Goal: Task Accomplishment & Management: Complete application form

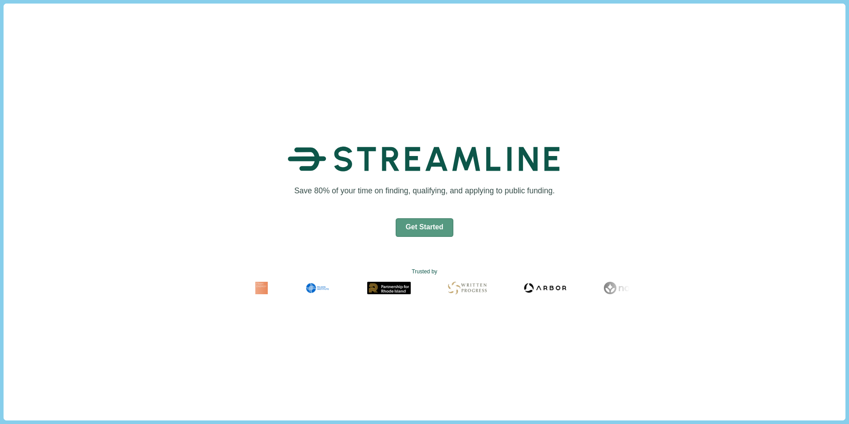
click at [436, 231] on button "Get Started" at bounding box center [425, 227] width 58 height 19
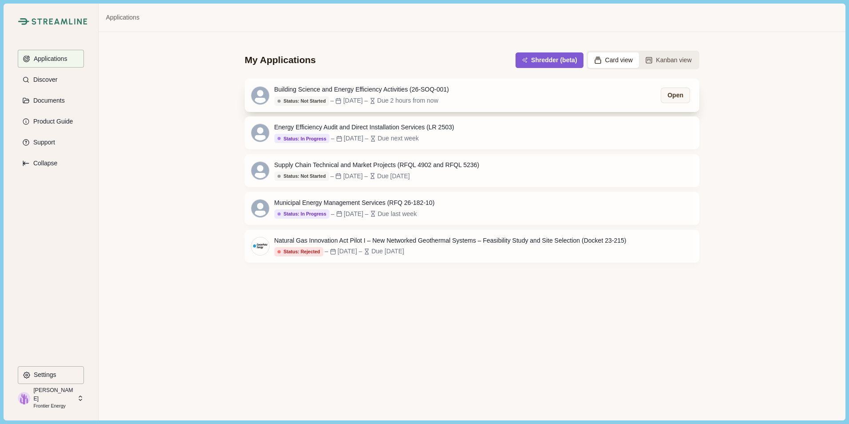
click at [413, 92] on div "Building Science and Energy Efficiency Activities (26-SOQ-001)" at bounding box center [361, 89] width 175 height 9
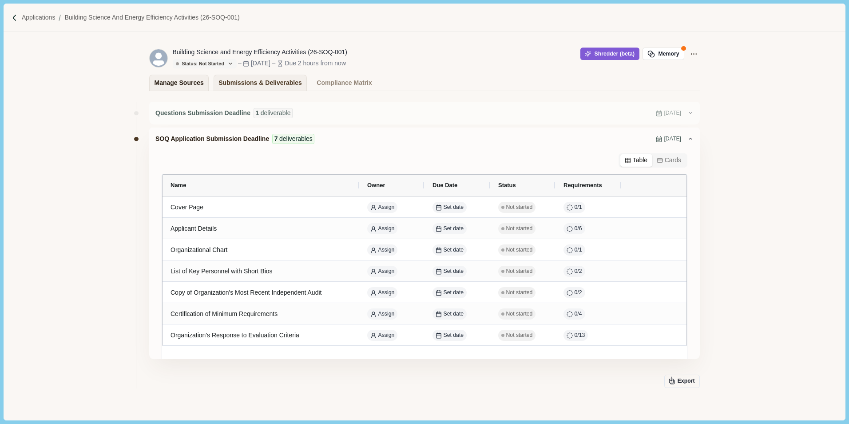
click at [179, 89] on div "Manage Sources" at bounding box center [179, 83] width 49 height 16
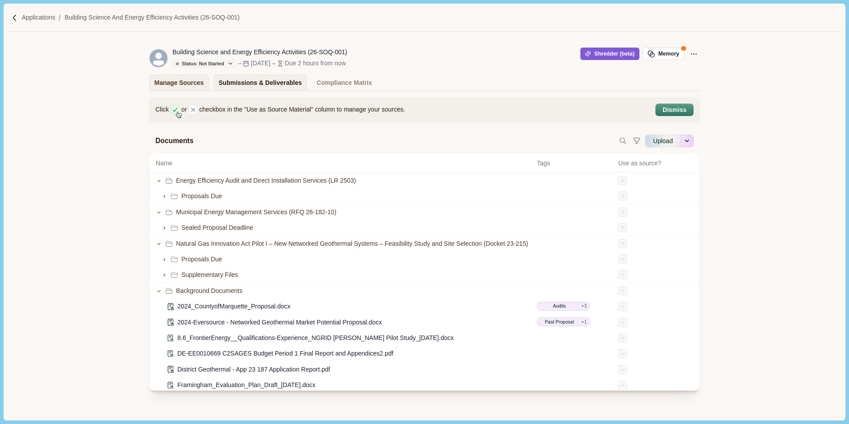
click at [244, 81] on div "Submissions & Deliverables" at bounding box center [259, 83] width 83 height 16
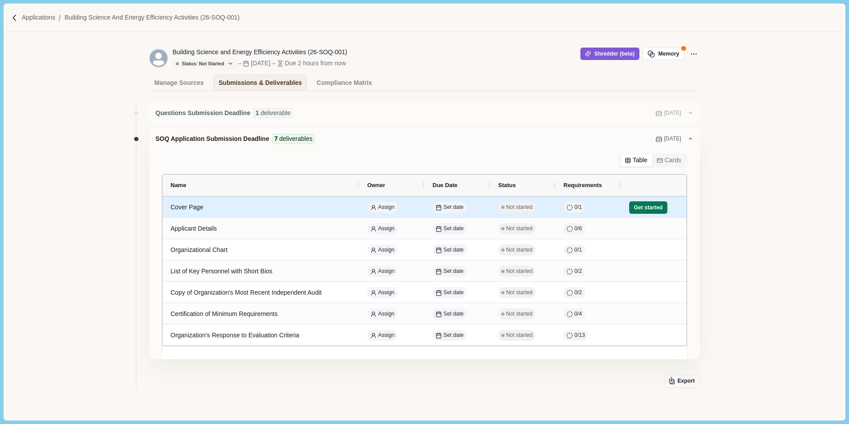
click at [271, 212] on div "Cover Page" at bounding box center [261, 206] width 181 height 17
select select "********"
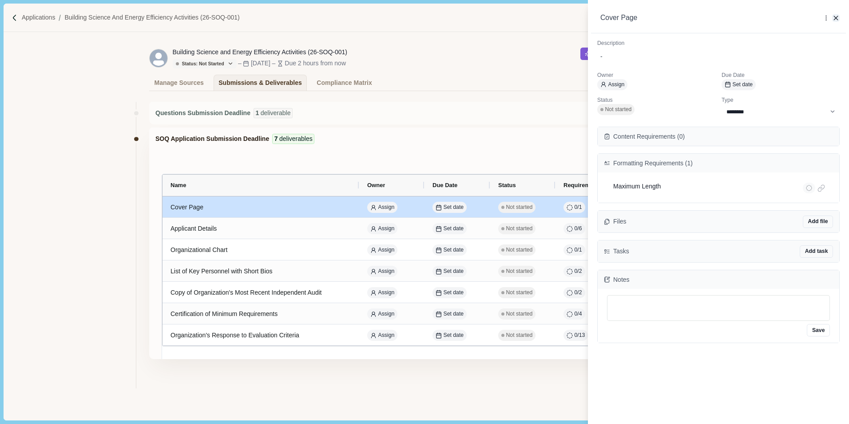
click at [835, 16] on icon "button" at bounding box center [836, 18] width 4 height 4
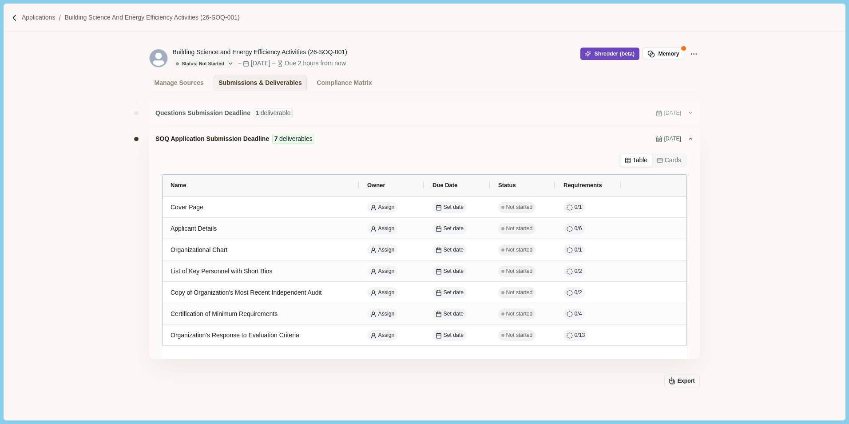
click at [614, 49] on button "Shredder (beta)" at bounding box center [609, 54] width 59 height 12
click at [619, 56] on button "Shredder (beta)" at bounding box center [609, 54] width 59 height 12
click at [613, 54] on button "Shredder (beta)" at bounding box center [609, 54] width 59 height 12
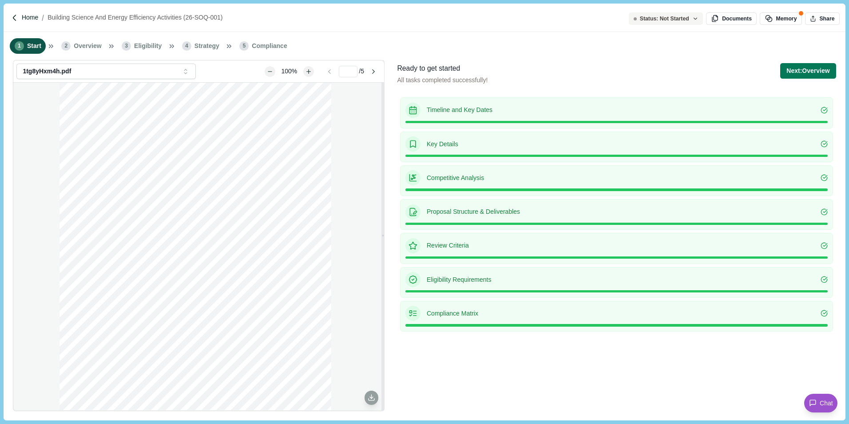
click at [27, 20] on p "Home" at bounding box center [30, 17] width 16 height 9
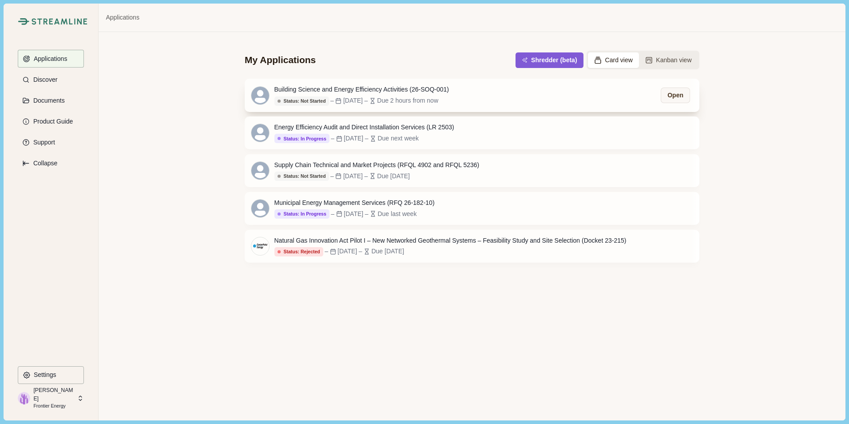
click at [606, 98] on div "Building Science and Energy Efficiency Activities (26-SOQ-001) Status: Not Star…" at bounding box center [472, 95] width 455 height 33
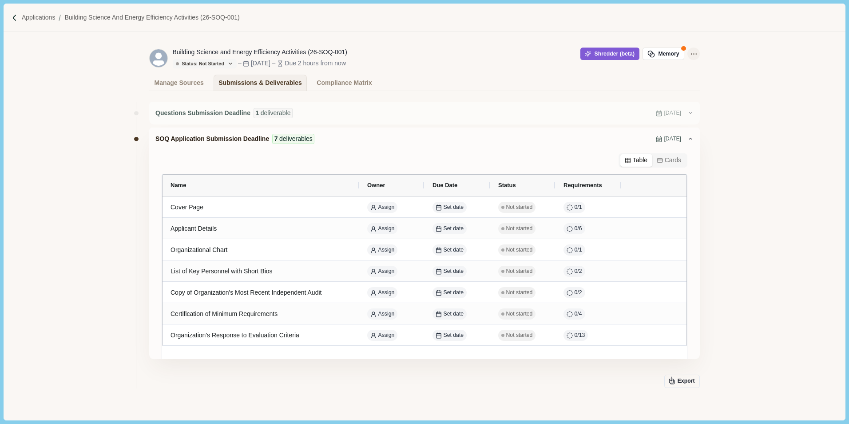
click at [690, 56] on icon "Application Actions" at bounding box center [693, 53] width 9 height 9
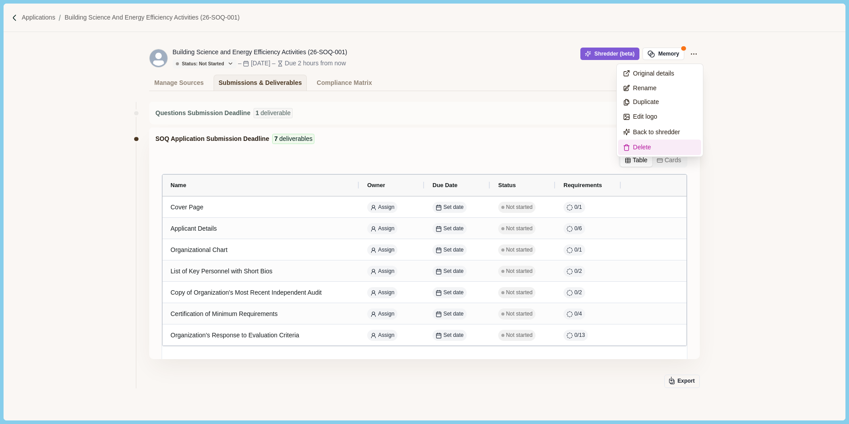
click at [633, 143] on span "Delete" at bounding box center [642, 147] width 18 height 9
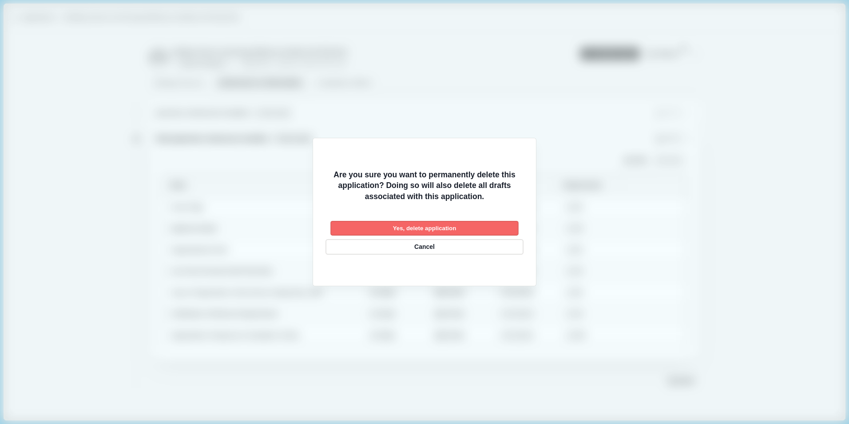
click at [417, 228] on button "Yes, delete application" at bounding box center [424, 228] width 188 height 15
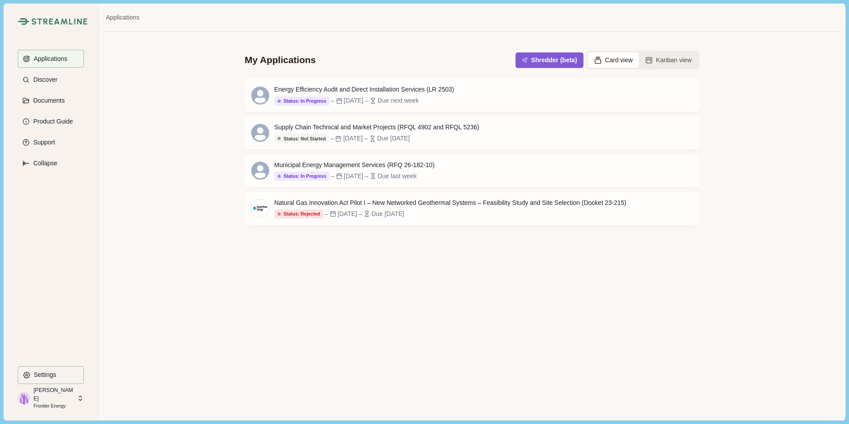
click at [377, 261] on div "My Applications Shredder (beta) Card view Kanban view Energy Efficiency Audit a…" at bounding box center [472, 226] width 746 height 388
click at [380, 254] on div "My Applications Shredder (beta) Card view Kanban view Energy Efficiency Audit a…" at bounding box center [472, 226] width 746 height 388
click at [556, 58] on button "Shredder (beta)" at bounding box center [549, 60] width 64 height 15
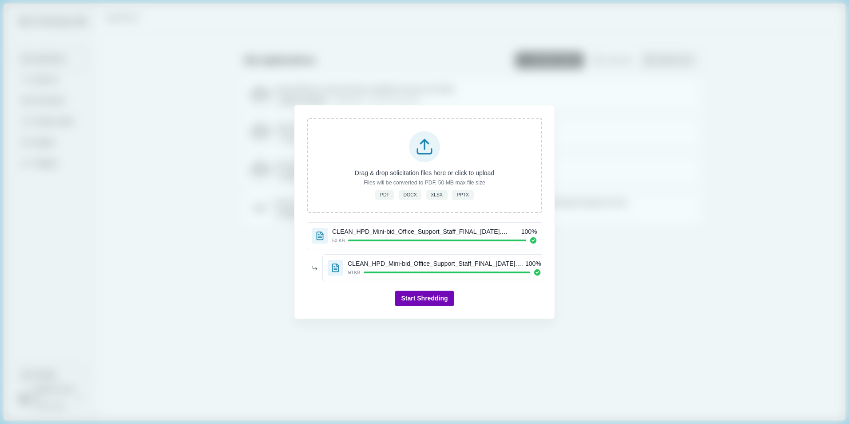
click at [432, 300] on button "Start Shredding" at bounding box center [424, 298] width 59 height 16
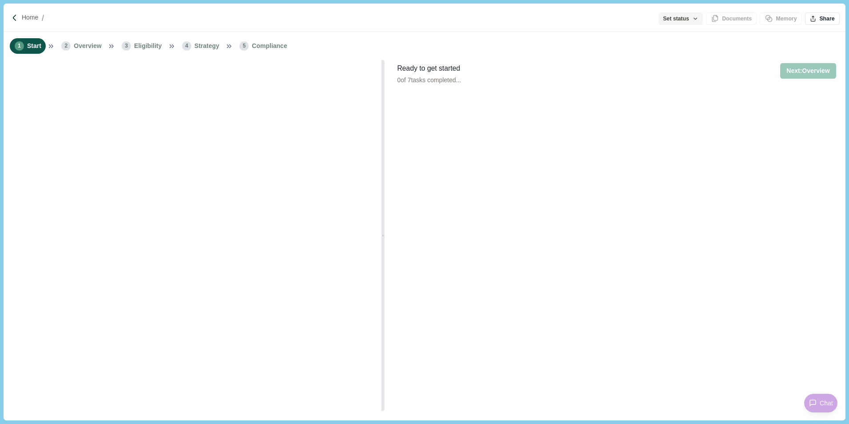
type input "**********"
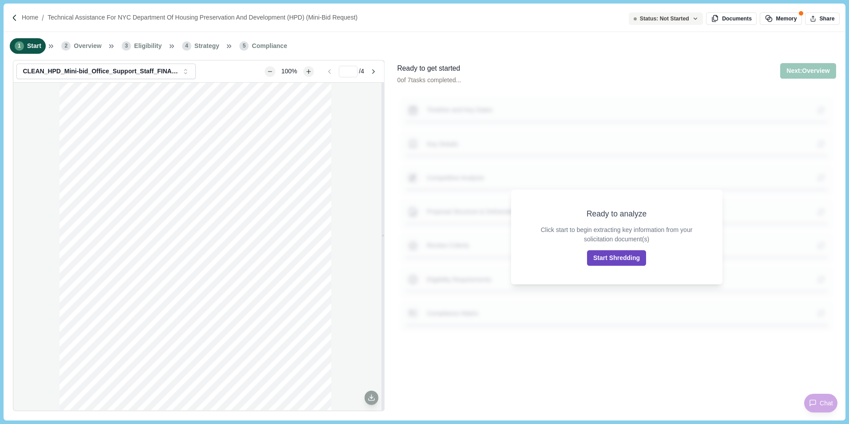
click at [613, 261] on button "Start Shredding" at bounding box center [616, 258] width 59 height 16
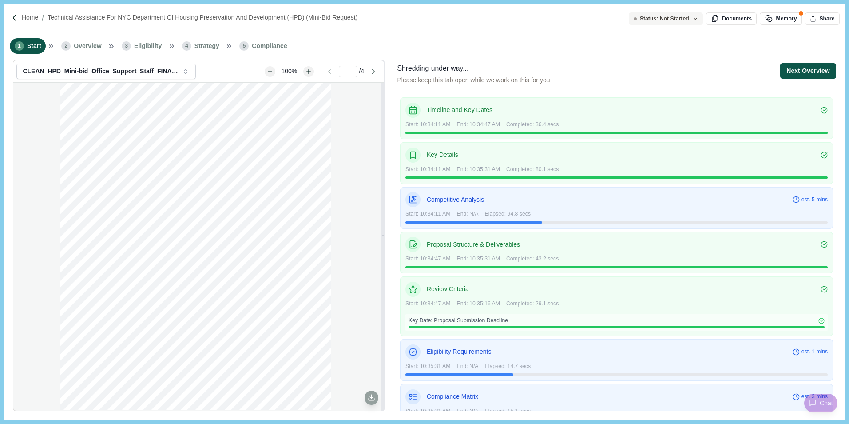
click at [803, 71] on button "Next: Overview" at bounding box center [808, 71] width 56 height 16
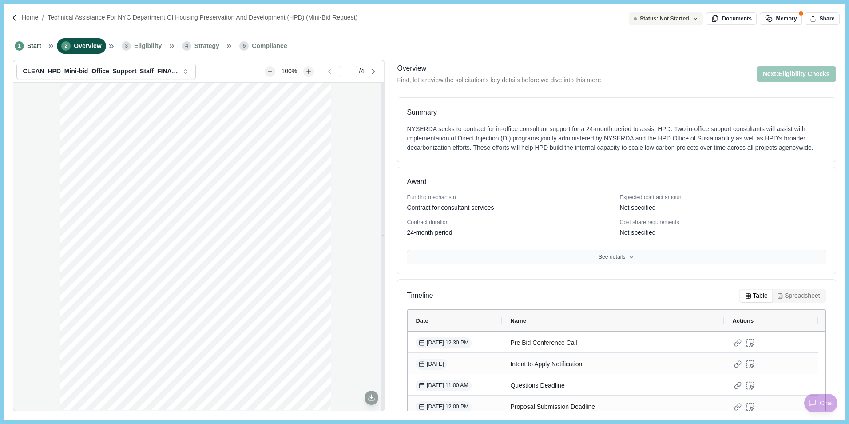
click at [618, 254] on button "See details" at bounding box center [616, 257] width 419 height 15
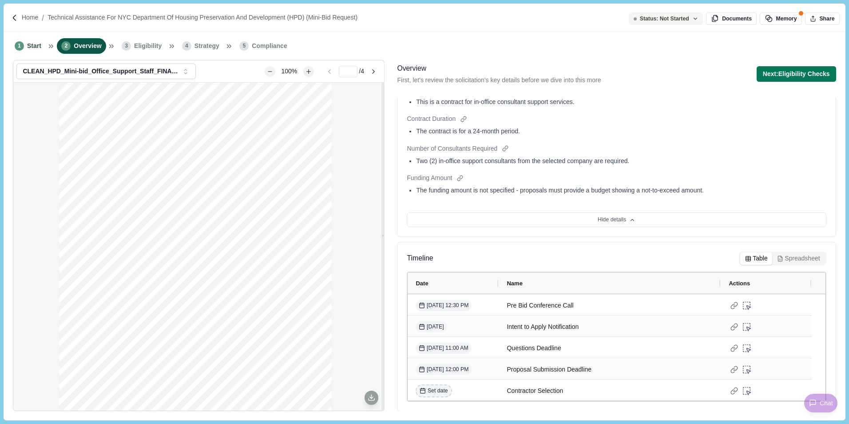
scroll to position [178, 0]
click at [802, 78] on button "Next: Eligibility Checks" at bounding box center [796, 74] width 79 height 16
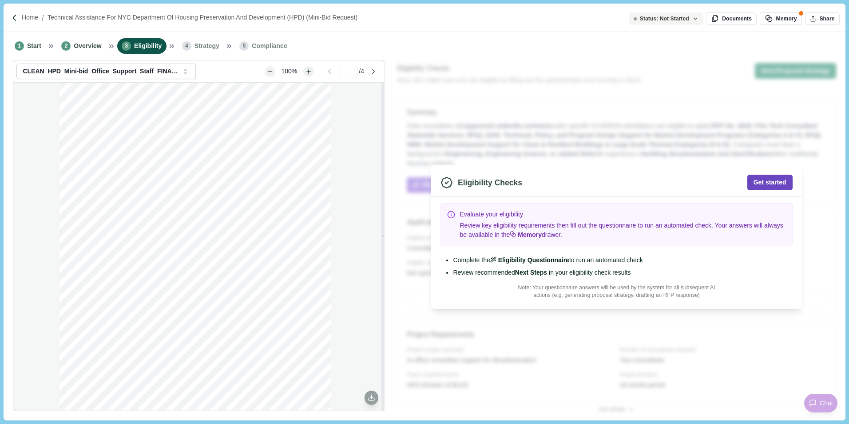
click at [767, 184] on button "Get started" at bounding box center [769, 183] width 45 height 16
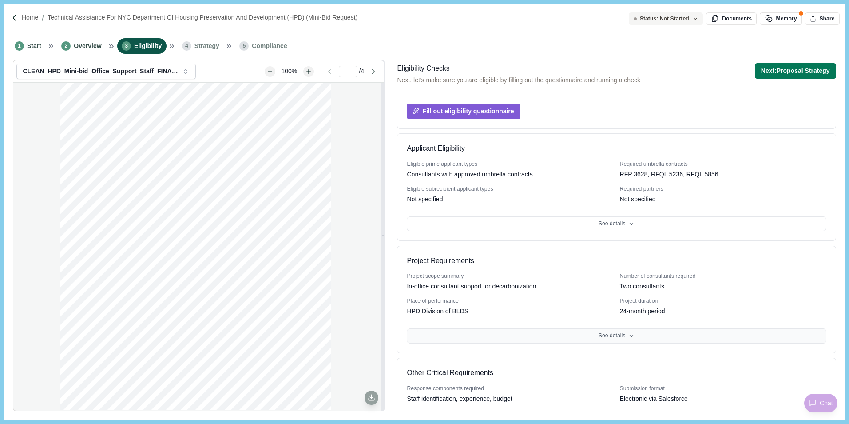
scroll to position [128, 0]
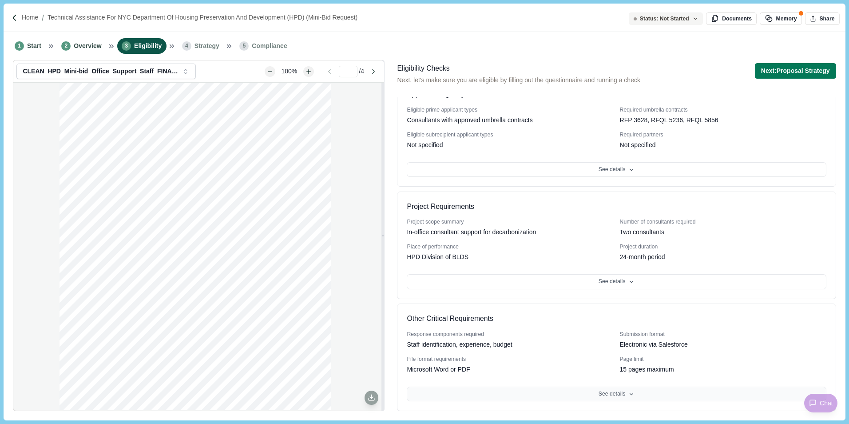
click at [514, 391] on button "See details" at bounding box center [616, 393] width 419 height 15
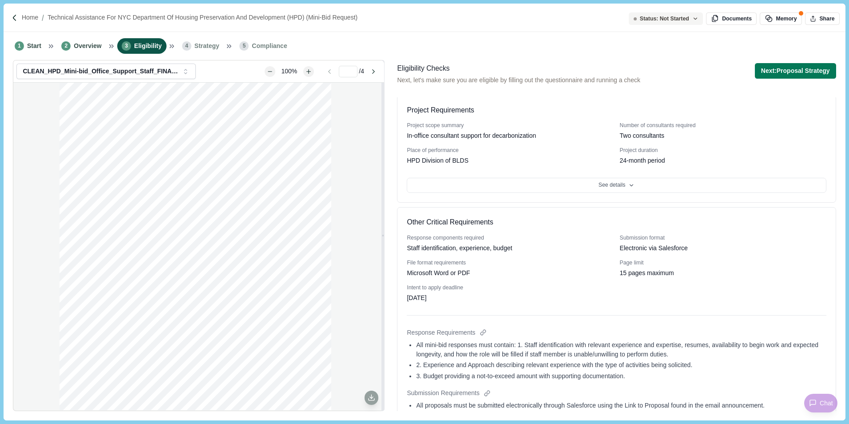
scroll to position [317, 0]
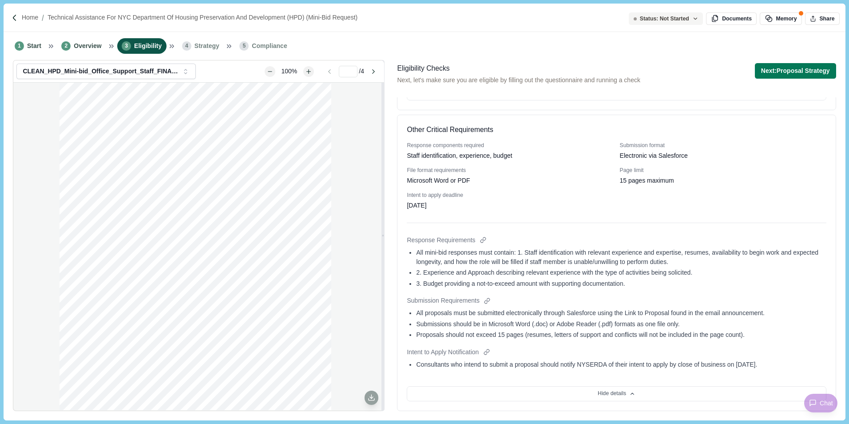
click at [426, 209] on div "September 18, 2025" at bounding box center [417, 205] width 20 height 9
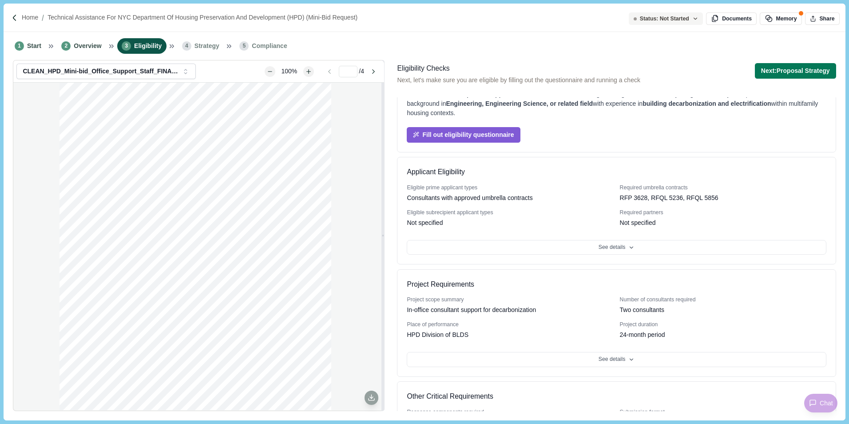
scroll to position [0, 0]
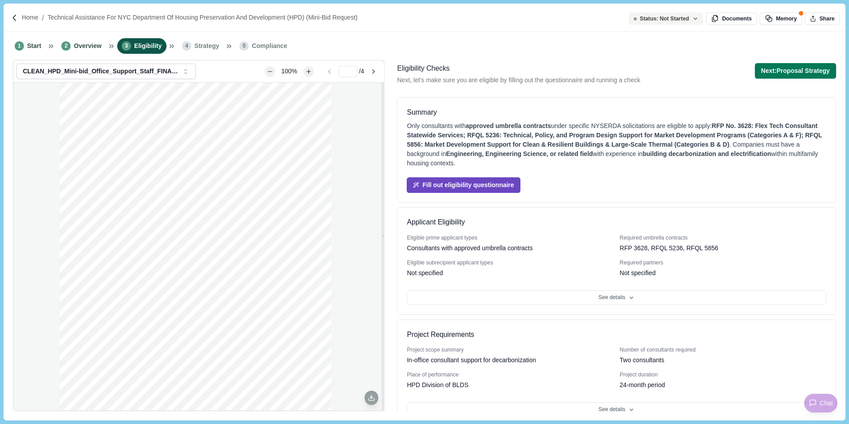
click at [507, 185] on button "Fill out eligibility questionnaire" at bounding box center [463, 185] width 113 height 16
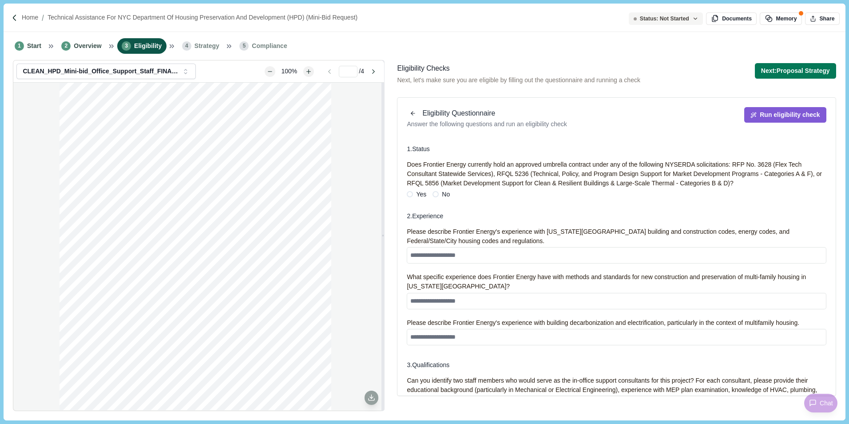
click at [419, 191] on span "Yes" at bounding box center [421, 194] width 10 height 9
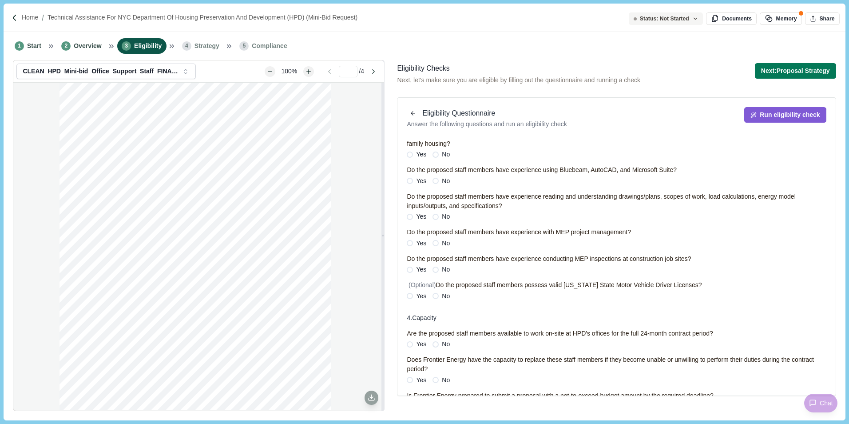
scroll to position [311, 0]
click at [417, 179] on span "Yes" at bounding box center [421, 180] width 10 height 9
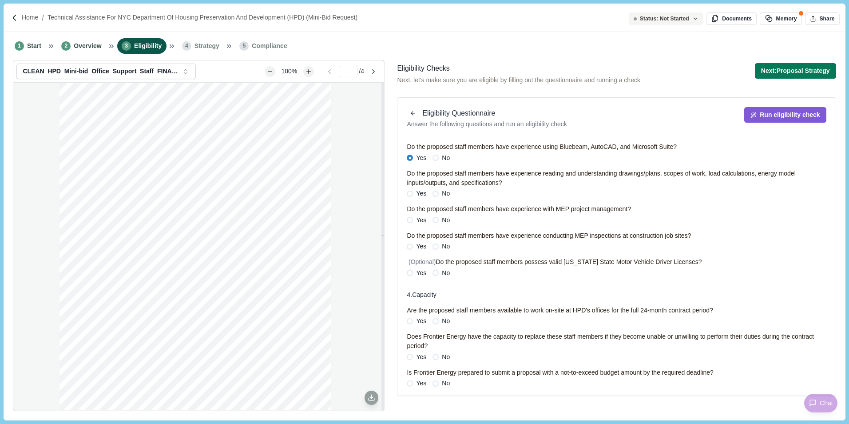
click at [445, 272] on span "No" at bounding box center [446, 272] width 8 height 9
click at [412, 270] on span at bounding box center [410, 273] width 6 height 6
click at [421, 381] on span "Yes" at bounding box center [421, 382] width 10 height 9
click at [784, 115] on button "Run eligibility check" at bounding box center [785, 115] width 82 height 16
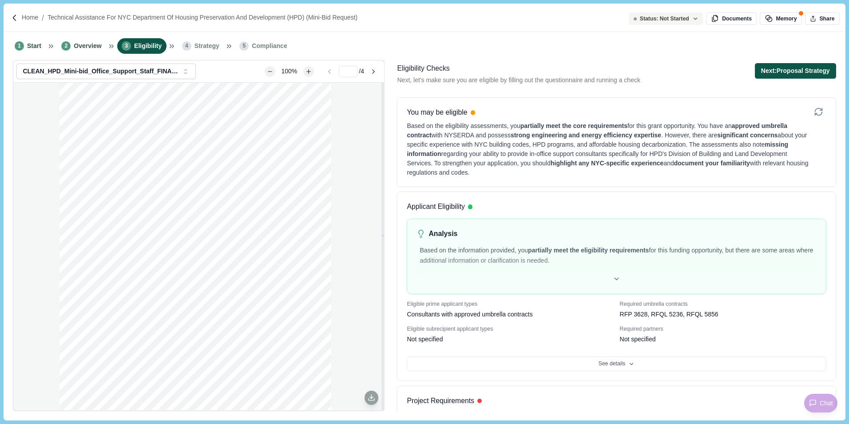
click at [806, 73] on button "Next: Proposal Strategy" at bounding box center [795, 71] width 81 height 16
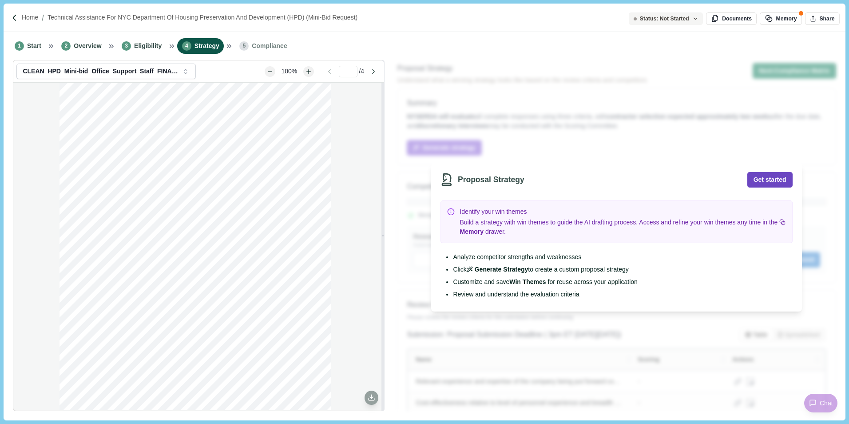
click at [783, 180] on button "Get started" at bounding box center [769, 180] width 45 height 16
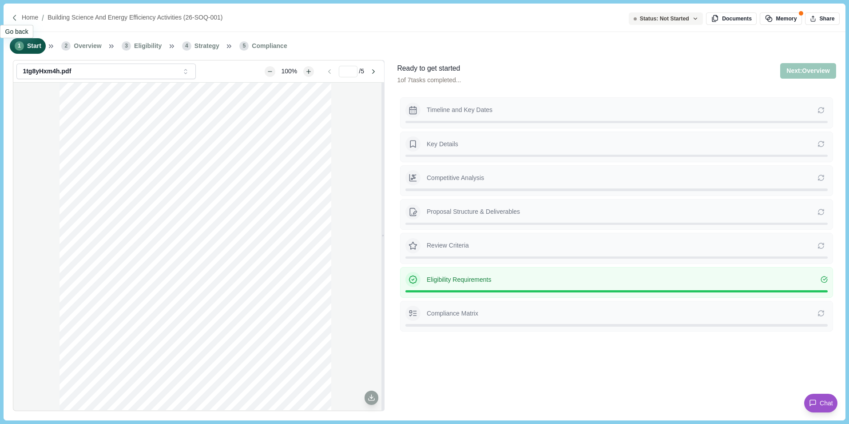
click at [19, 16] on div at bounding box center [16, 18] width 10 height 8
click at [16, 19] on img at bounding box center [15, 18] width 8 height 8
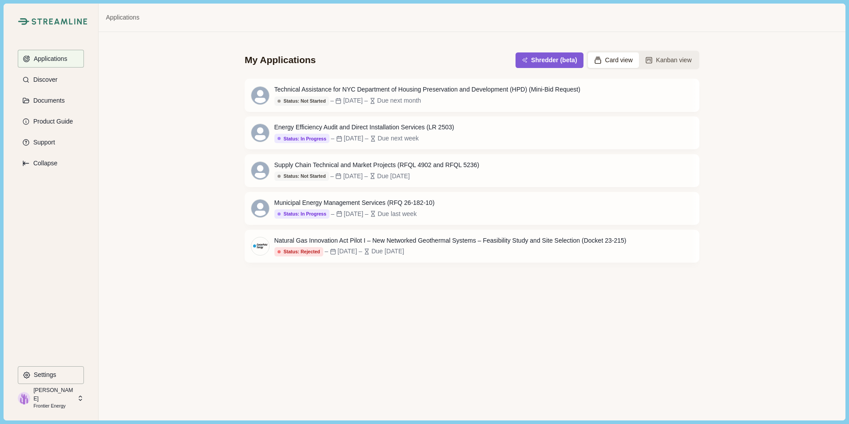
click at [490, 327] on div "My Applications Shredder (beta) Card view Kanban view Technical Assistance for …" at bounding box center [472, 226] width 746 height 388
click at [468, 99] on div "Status: Not Started Status: Not Started Status: Go/No Go Status: In Progress St…" at bounding box center [427, 101] width 306 height 10
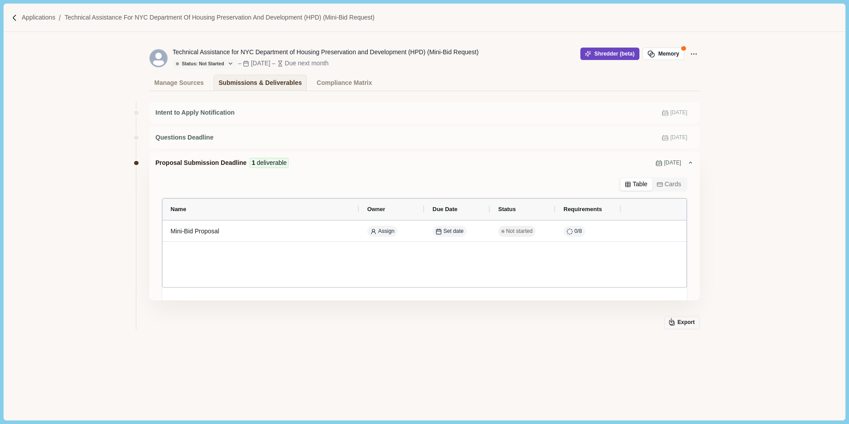
click at [617, 57] on button "Shredder (beta)" at bounding box center [609, 54] width 59 height 12
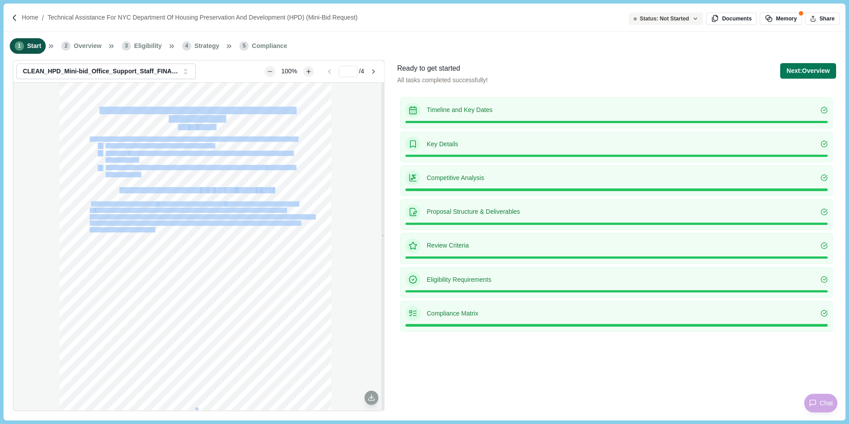
drag, startPoint x: 207, startPoint y: 230, endPoint x: 156, endPoint y: 230, distance: 51.1
click at [156, 230] on div "1 Technical Assistance for NYC Department of Housing Preservation and Developme…" at bounding box center [196, 259] width 272 height 352
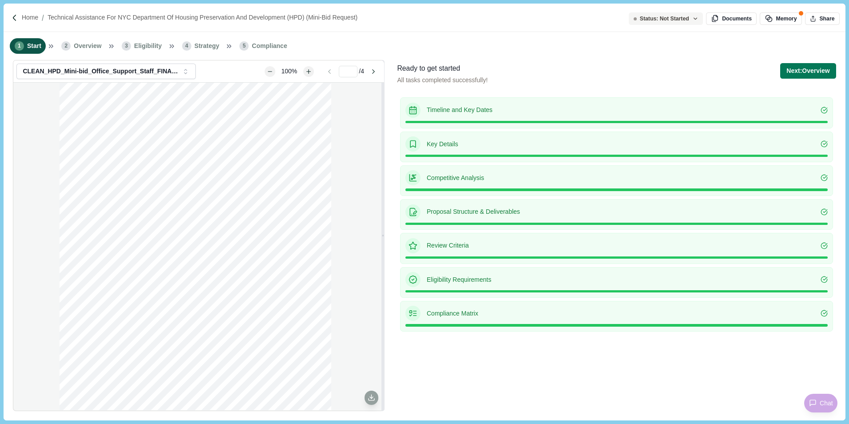
drag, startPoint x: 156, startPoint y: 230, endPoint x: 185, endPoint y: 231, distance: 28.9
click at [184, 231] on span "carbon projects over time across all projects agencywide." at bounding box center [146, 229] width 113 height 5
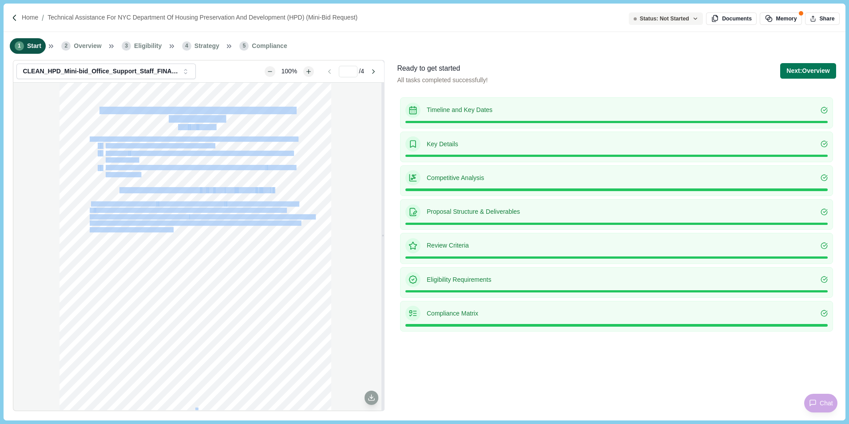
drag, startPoint x: 205, startPoint y: 231, endPoint x: 174, endPoint y: 230, distance: 31.1
click at [174, 230] on div "1 Technical Assistance for NYC Department of Housing Preservation and Developme…" at bounding box center [196, 259] width 272 height 352
drag, startPoint x: 174, startPoint y: 230, endPoint x: 161, endPoint y: 229, distance: 12.6
click at [169, 230] on span "carbon projects over time across all projects agencywide." at bounding box center [146, 229] width 113 height 5
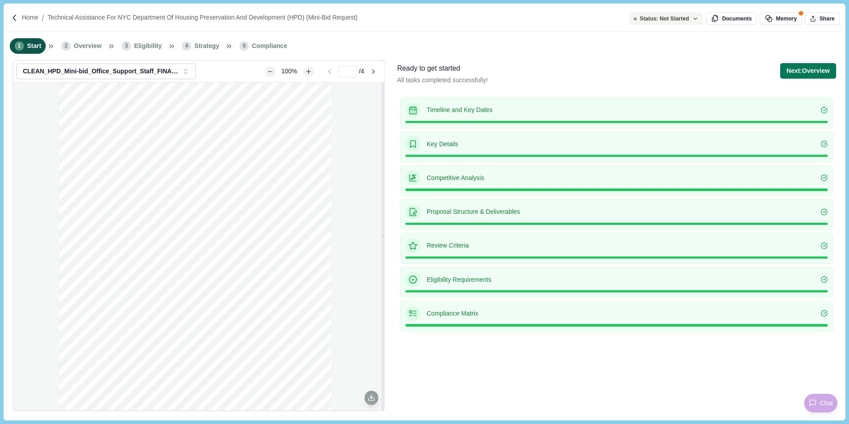
drag, startPoint x: 91, startPoint y: 204, endPoint x: 114, endPoint y: 207, distance: 23.3
click at [114, 207] on div "1 Technical Assistance for NYC Department of Housing Preservation and Developme…" at bounding box center [196, 259] width 272 height 352
click at [115, 207] on div "1 Technical Assistance for NYC Department of Housing Preservation and Developme…" at bounding box center [196, 259] width 272 height 352
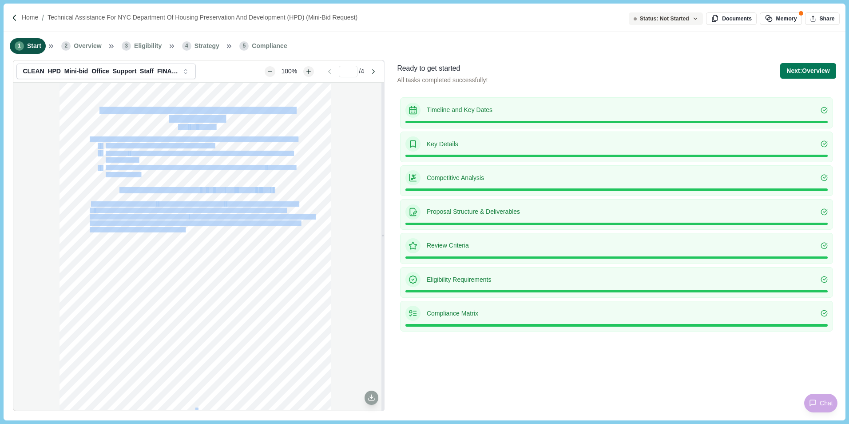
drag, startPoint x: 205, startPoint y: 230, endPoint x: 184, endPoint y: 231, distance: 20.4
click at [184, 231] on div "1 Technical Assistance for NYC Department of Housing Preservation and Developme…" at bounding box center [196, 259] width 272 height 352
drag, startPoint x: 184, startPoint y: 231, endPoint x: 179, endPoint y: 231, distance: 4.9
click at [182, 231] on span "carbon projects over time across all projects agencywide." at bounding box center [146, 229] width 113 height 5
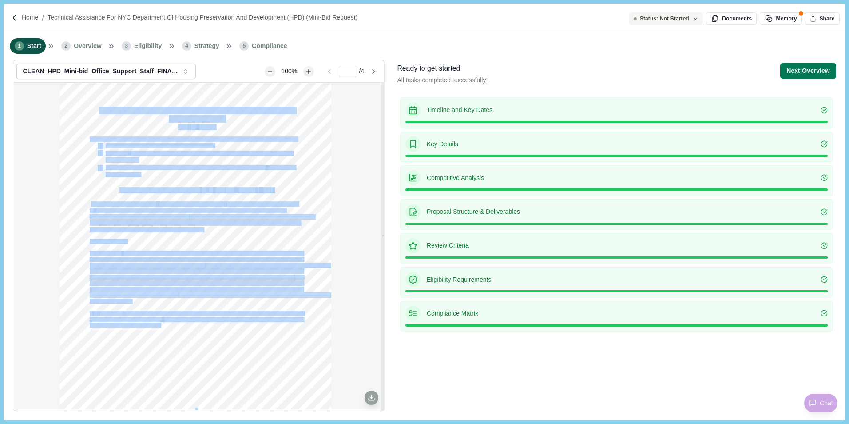
drag, startPoint x: 202, startPoint y: 333, endPoint x: 162, endPoint y: 325, distance: 40.3
click at [162, 325] on div "1 Technical Assistance for NYC Department of Housing Preservation and Developme…" at bounding box center [196, 259] width 272 height 352
click at [160, 325] on span "decarbonization and electrification of building systems" at bounding box center [145, 325] width 111 height 5
